Goal: Information Seeking & Learning: Learn about a topic

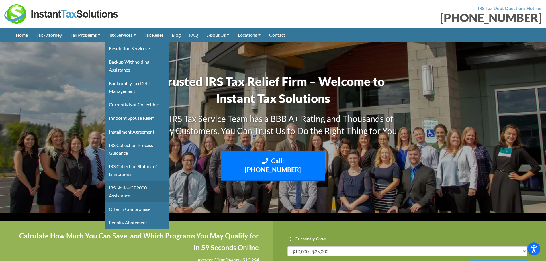
drag, startPoint x: 126, startPoint y: 222, endPoint x: 139, endPoint y: 194, distance: 31.0
click at [126, 222] on link "Penalty Abatement" at bounding box center [137, 222] width 64 height 13
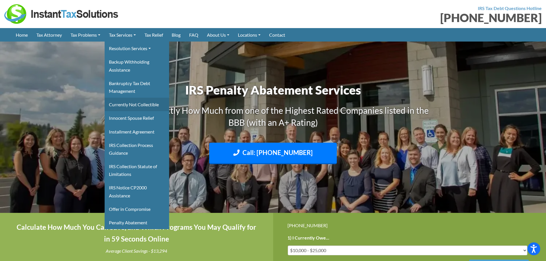
click at [142, 105] on link "Currently Not Collectible" at bounding box center [137, 104] width 64 height 13
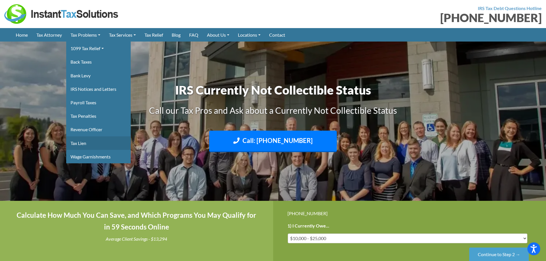
click at [88, 146] on link "Tax Lien" at bounding box center [98, 142] width 64 height 13
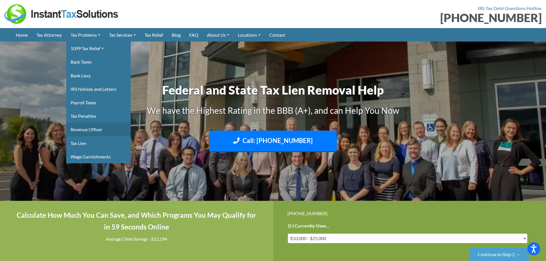
click at [92, 128] on link "Revenue Officer" at bounding box center [98, 129] width 64 height 13
